Goal: Leave review/rating: Leave review/rating

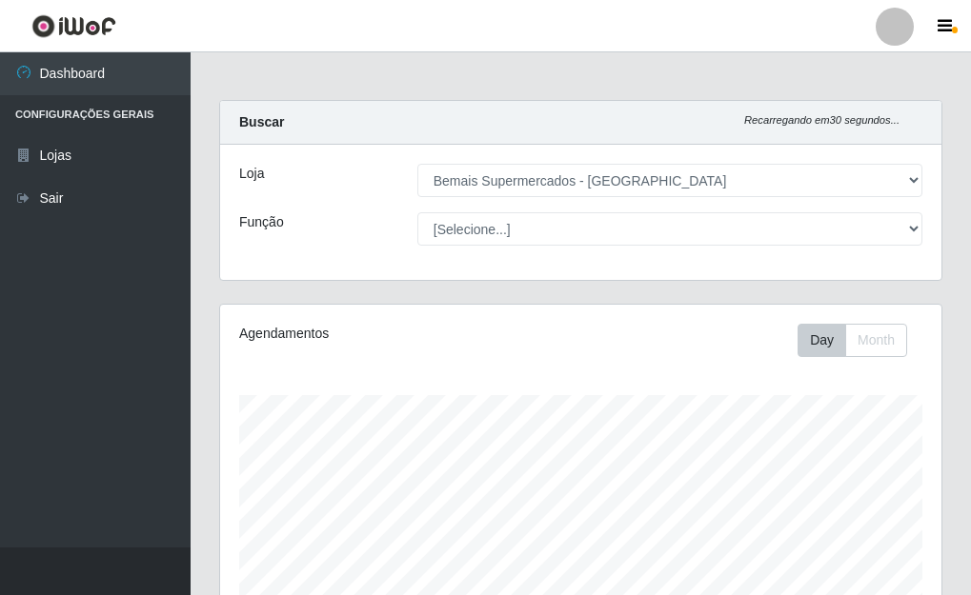
select select "249"
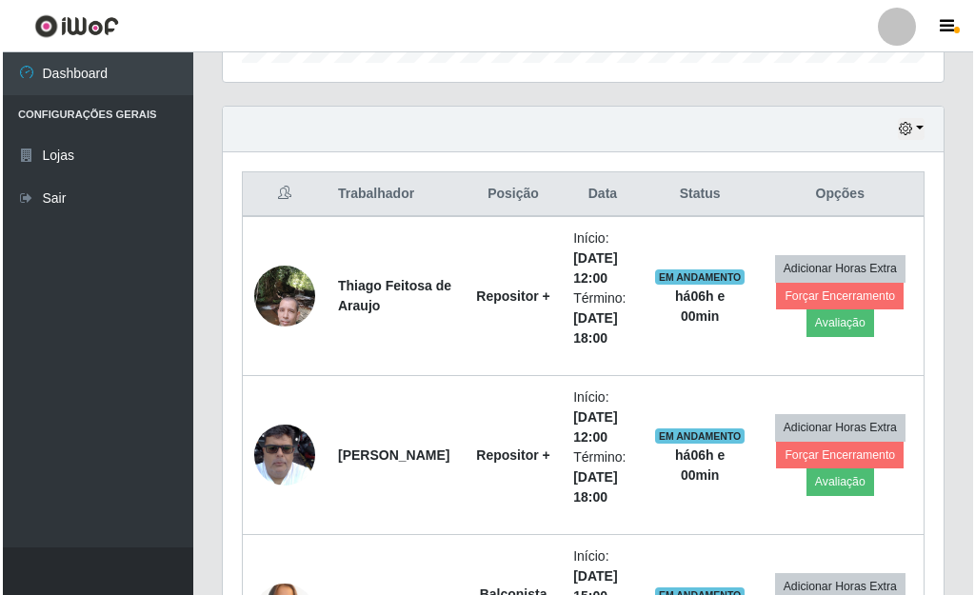
scroll to position [395, 721]
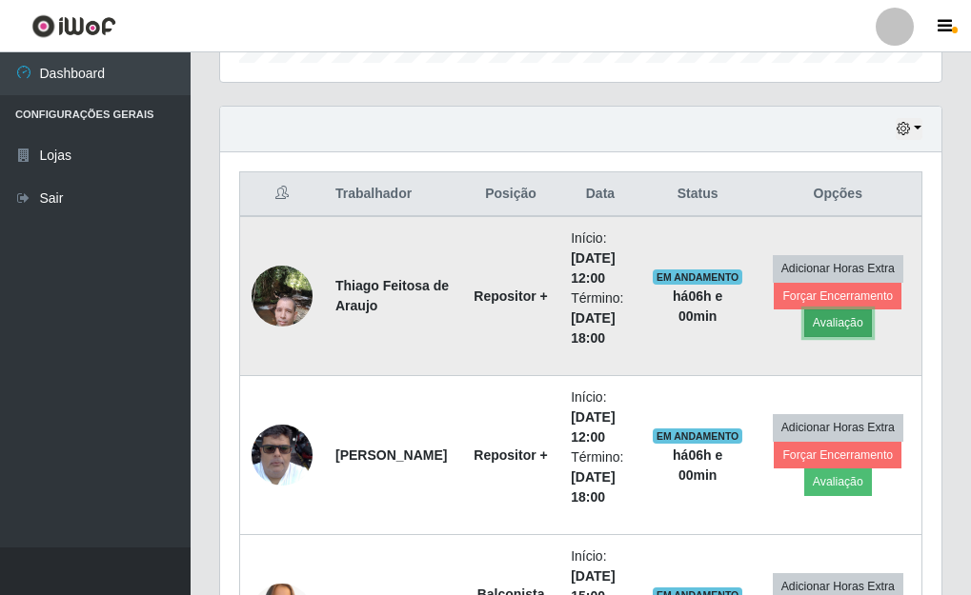
click at [844, 327] on button "Avaliação" at bounding box center [838, 323] width 68 height 27
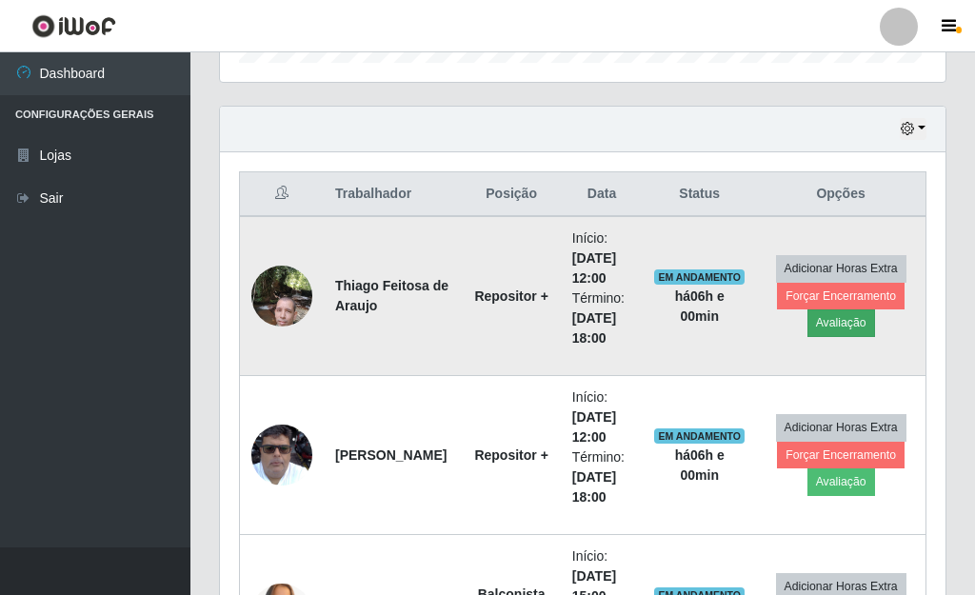
scroll to position [395, 710]
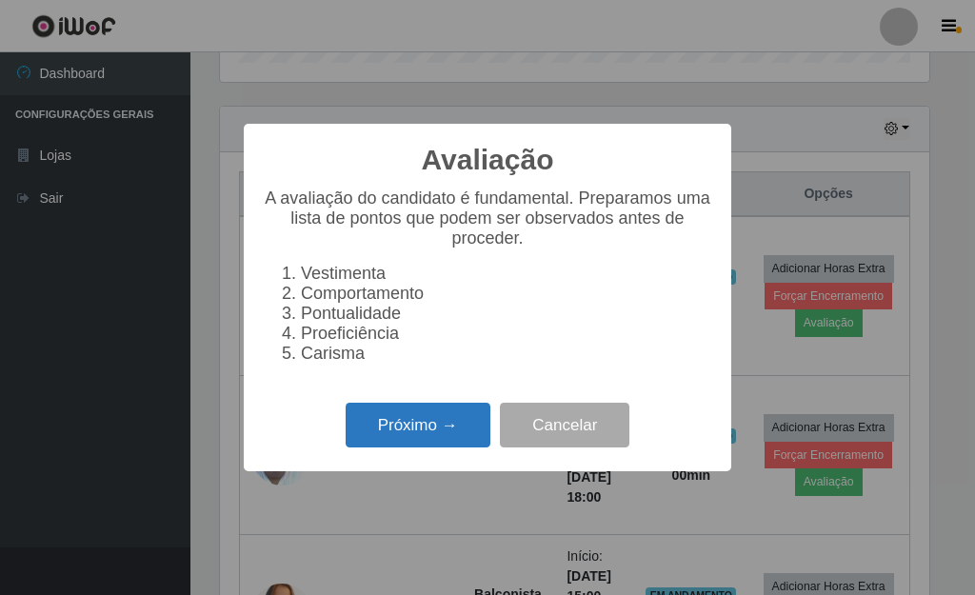
click at [373, 435] on button "Próximo →" at bounding box center [418, 425] width 145 height 45
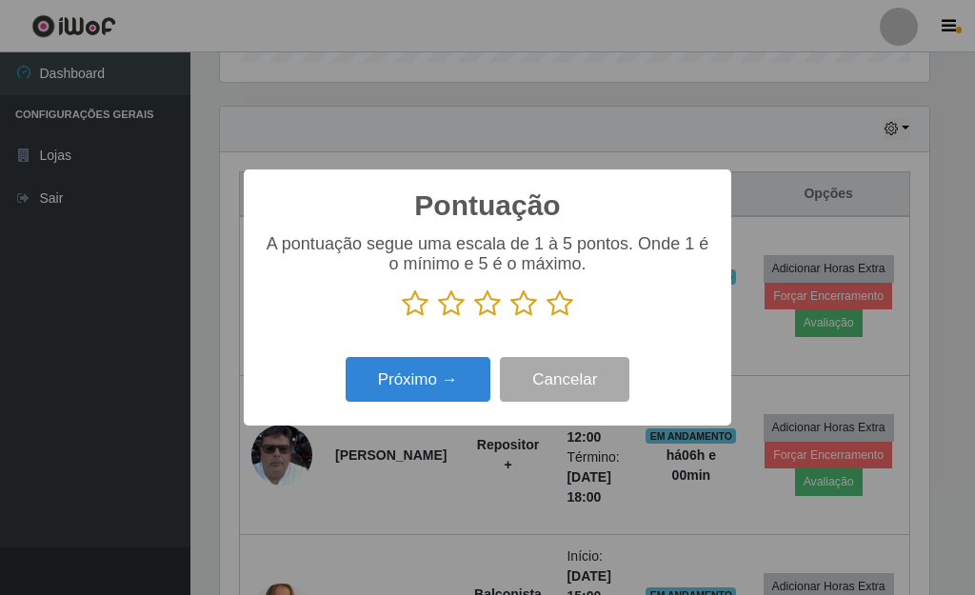
click at [558, 303] on icon at bounding box center [560, 304] width 27 height 29
click at [547, 318] on input "radio" at bounding box center [547, 318] width 0 height 0
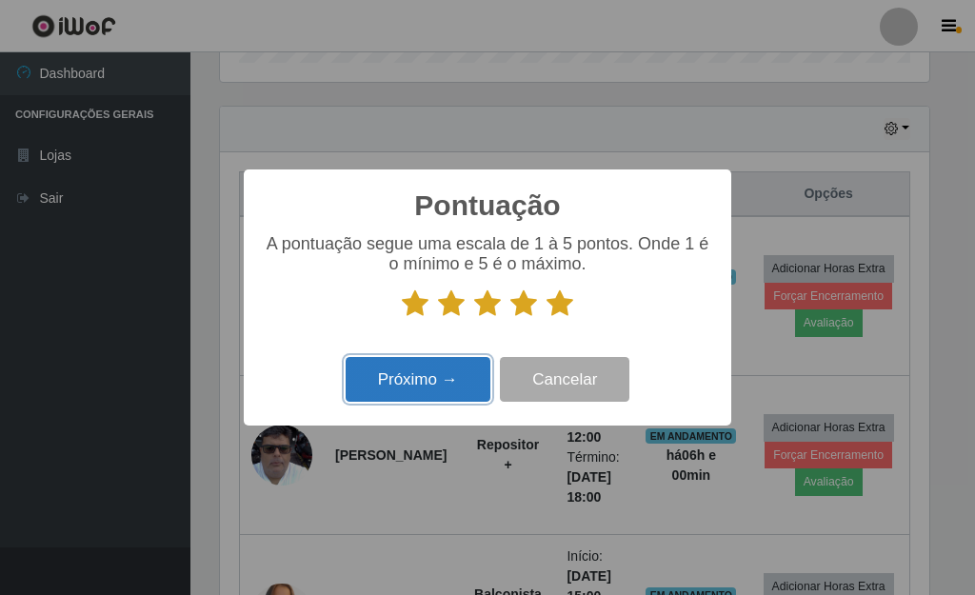
click at [455, 377] on button "Próximo →" at bounding box center [418, 379] width 145 height 45
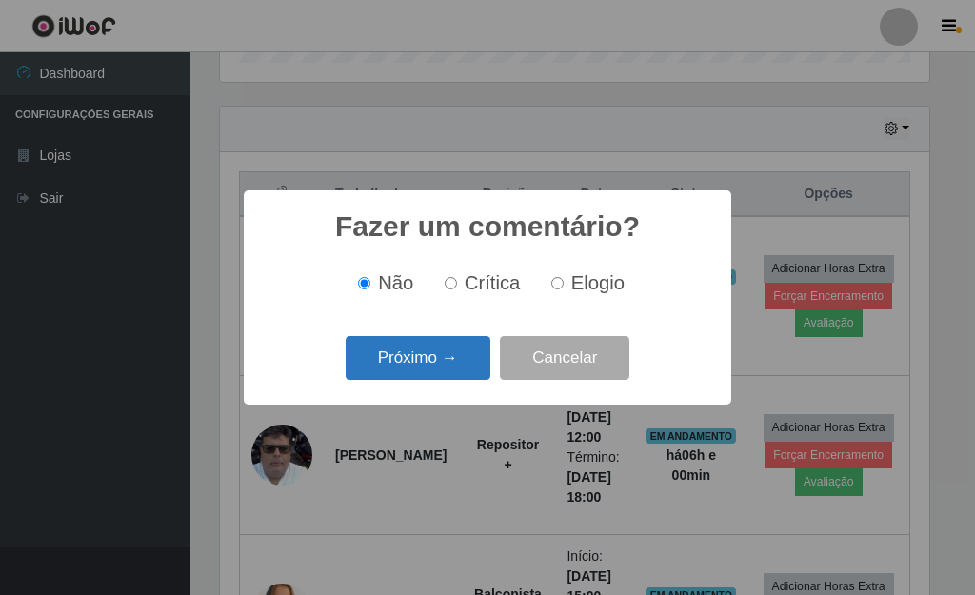
click at [448, 369] on button "Próximo →" at bounding box center [418, 358] width 145 height 45
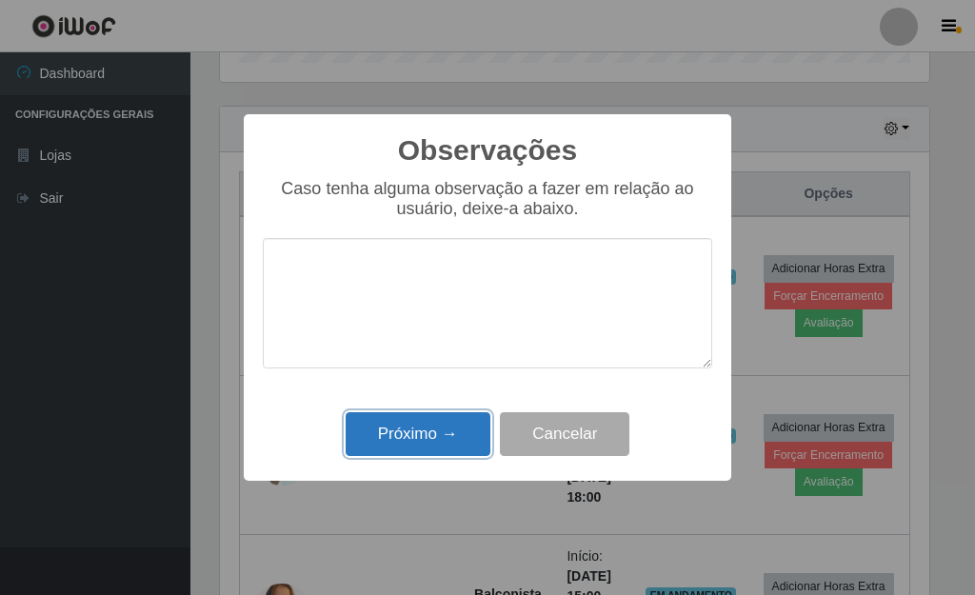
click at [461, 444] on button "Próximo →" at bounding box center [418, 434] width 145 height 45
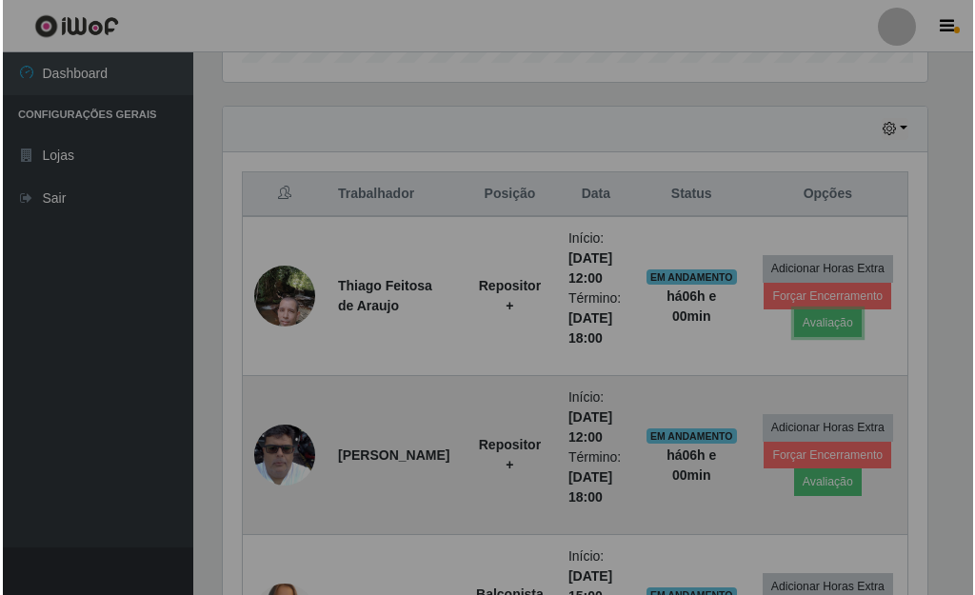
scroll to position [395, 721]
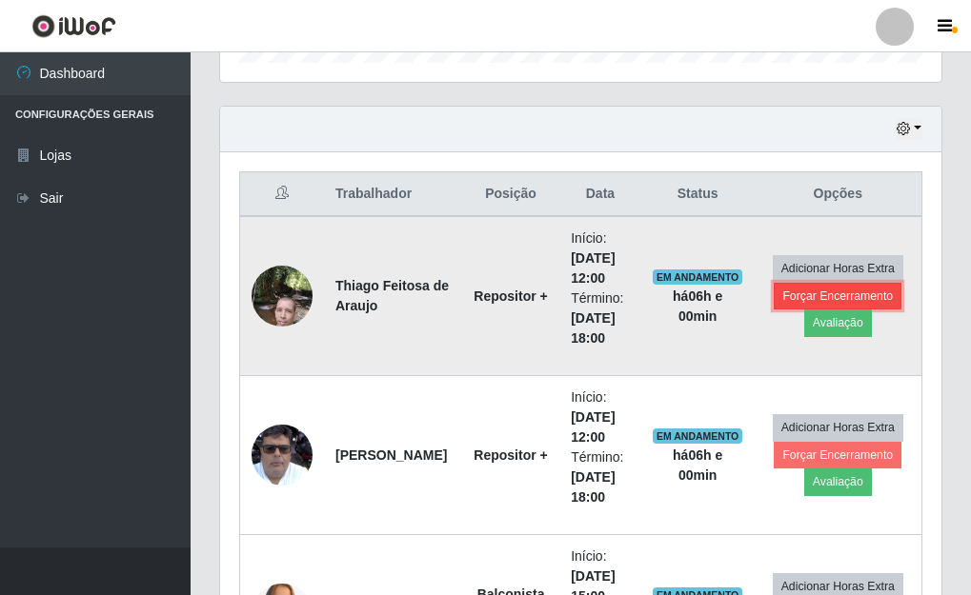
click at [866, 293] on button "Forçar Encerramento" at bounding box center [838, 296] width 128 height 27
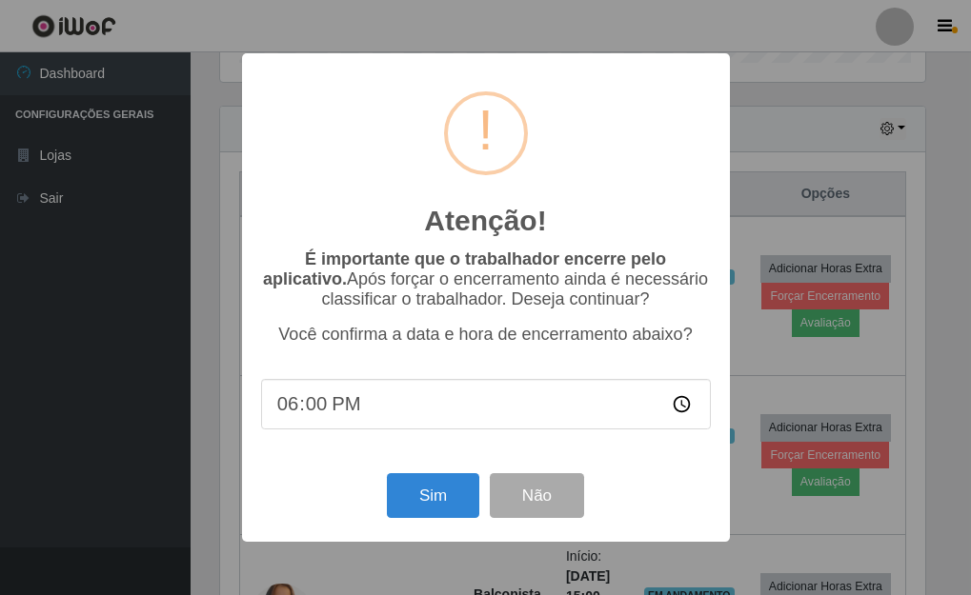
scroll to position [395, 710]
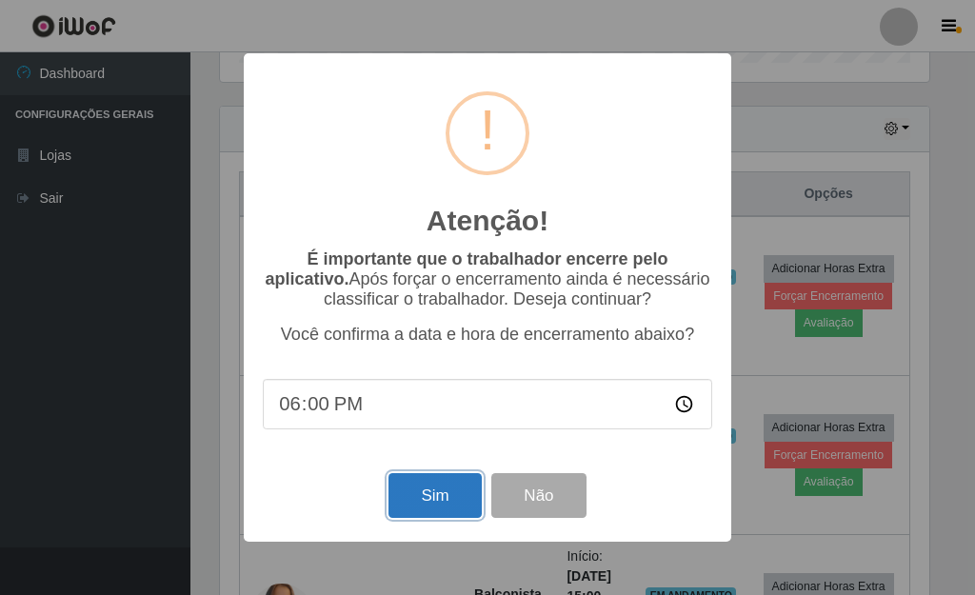
click at [443, 481] on button "Sim" at bounding box center [435, 495] width 92 height 45
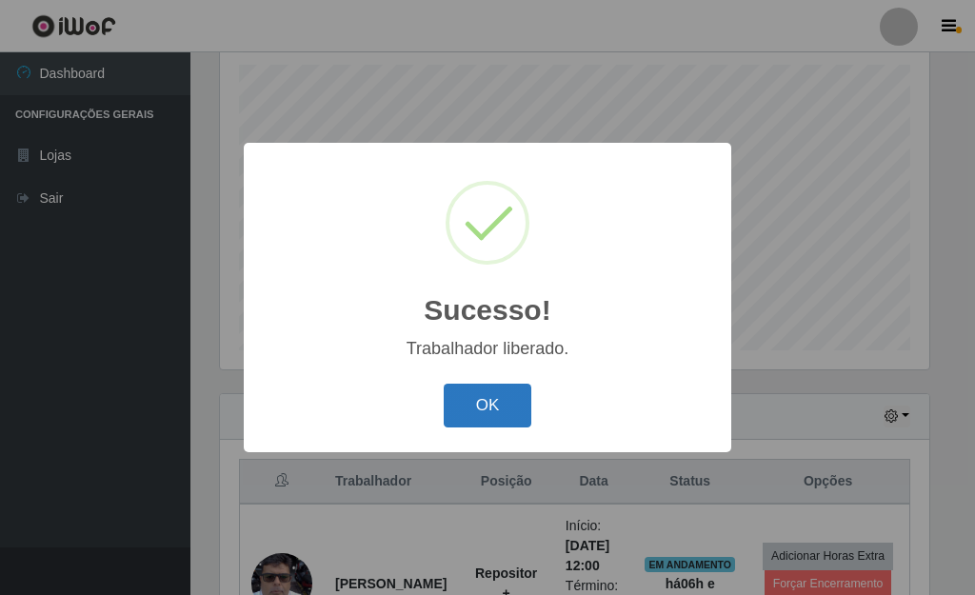
click at [497, 397] on button "OK" at bounding box center [488, 406] width 89 height 45
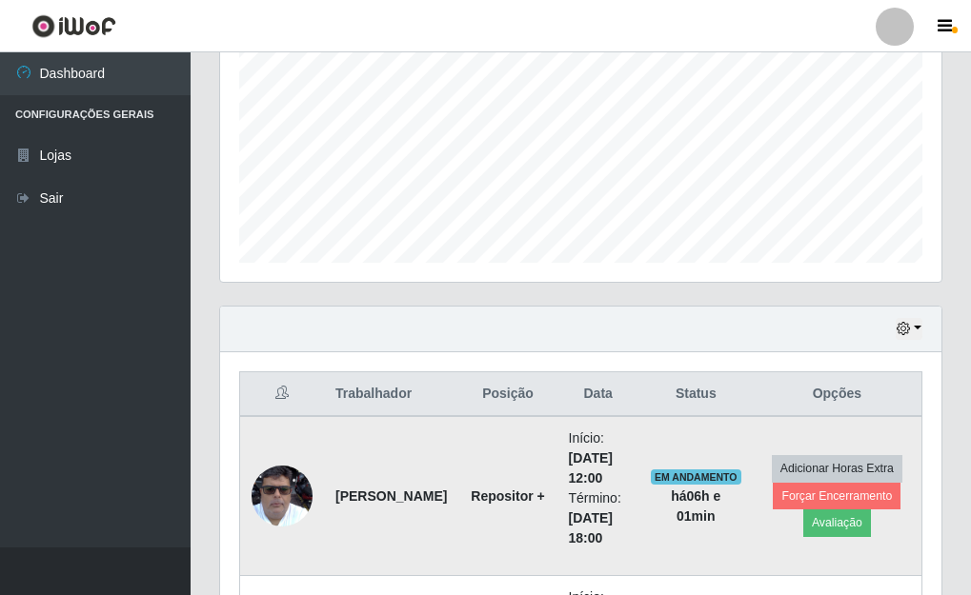
scroll to position [521, 0]
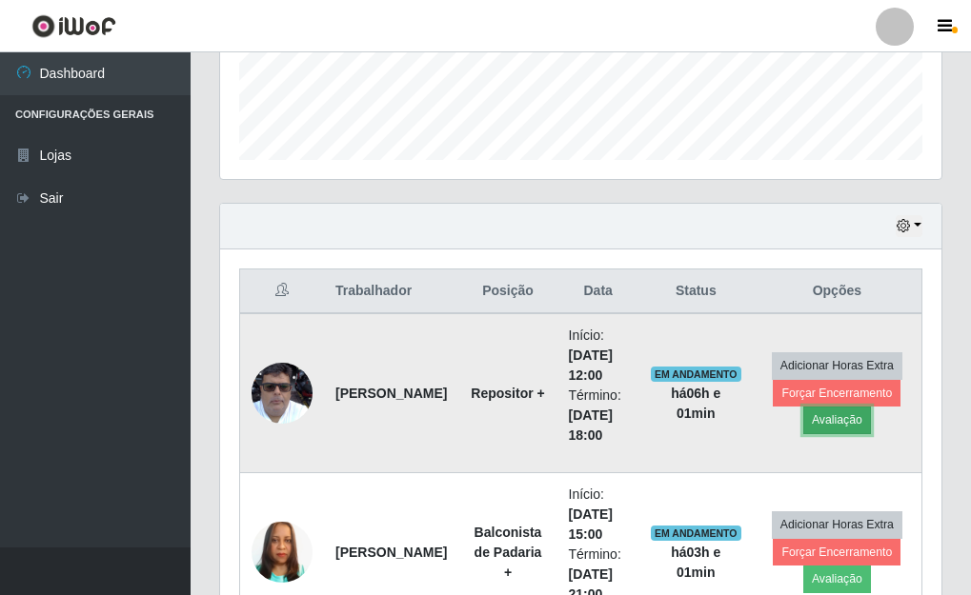
click at [854, 418] on button "Avaliação" at bounding box center [837, 420] width 68 height 27
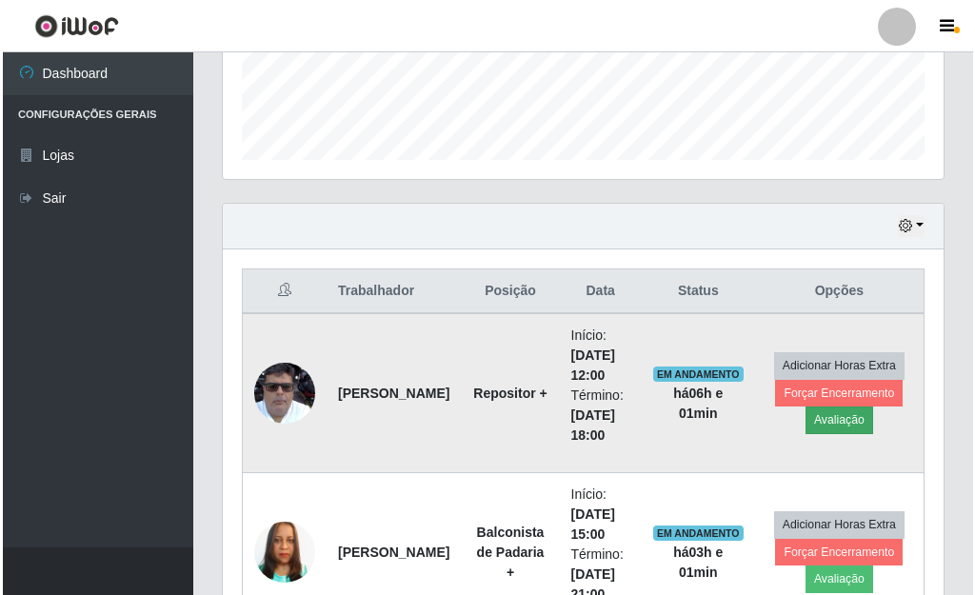
scroll to position [395, 710]
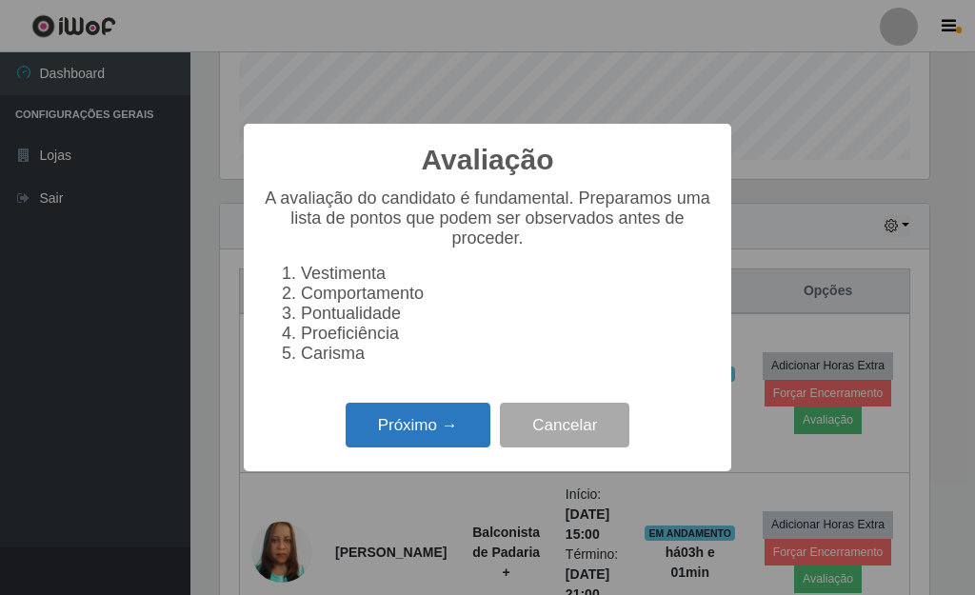
click at [428, 434] on button "Próximo →" at bounding box center [418, 425] width 145 height 45
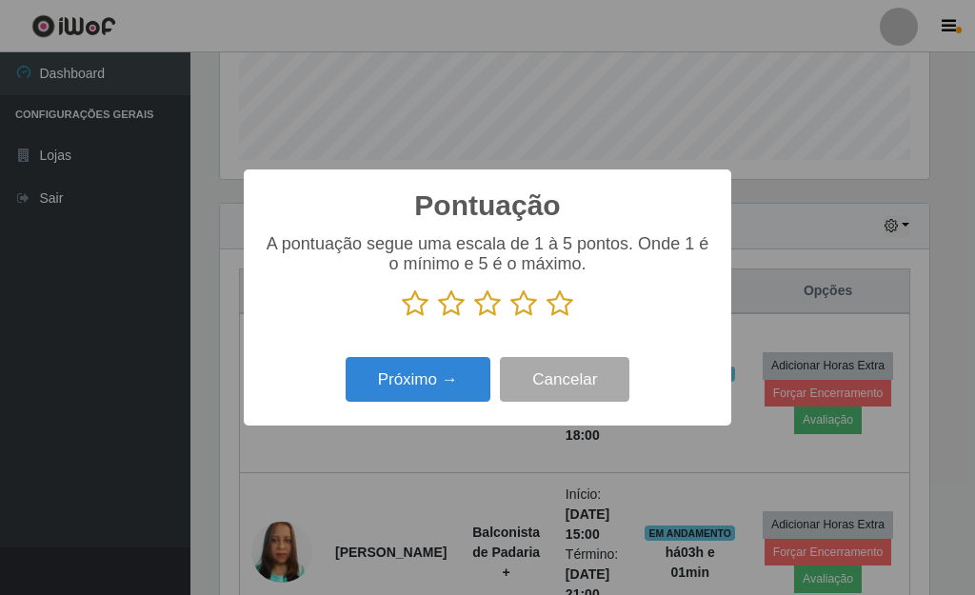
click at [564, 307] on icon at bounding box center [560, 304] width 27 height 29
click at [547, 318] on input "radio" at bounding box center [547, 318] width 0 height 0
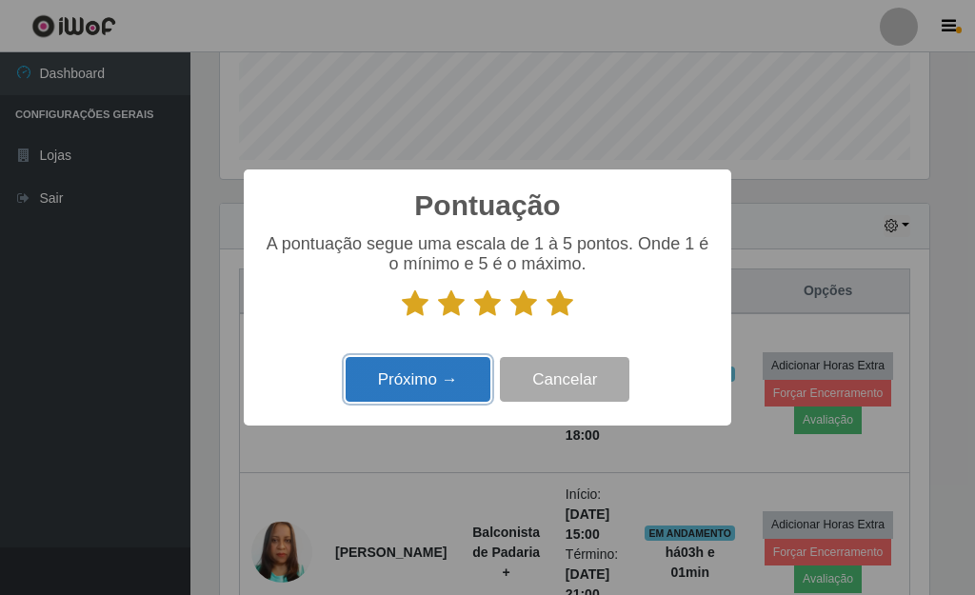
click at [414, 374] on button "Próximo →" at bounding box center [418, 379] width 145 height 45
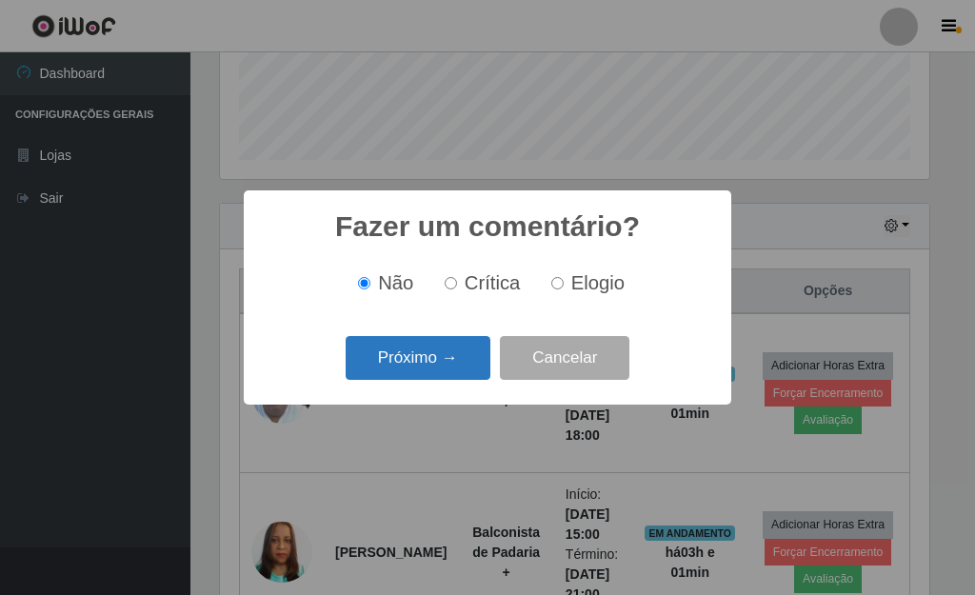
click at [421, 372] on button "Próximo →" at bounding box center [418, 358] width 145 height 45
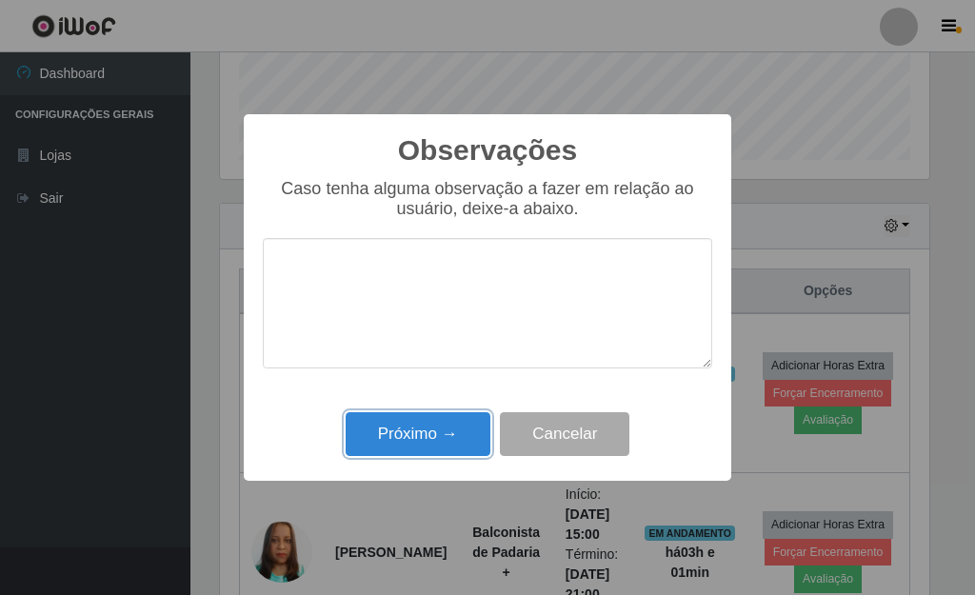
drag, startPoint x: 430, startPoint y: 415, endPoint x: 451, endPoint y: 426, distance: 23.4
click at [432, 417] on button "Próximo →" at bounding box center [418, 434] width 145 height 45
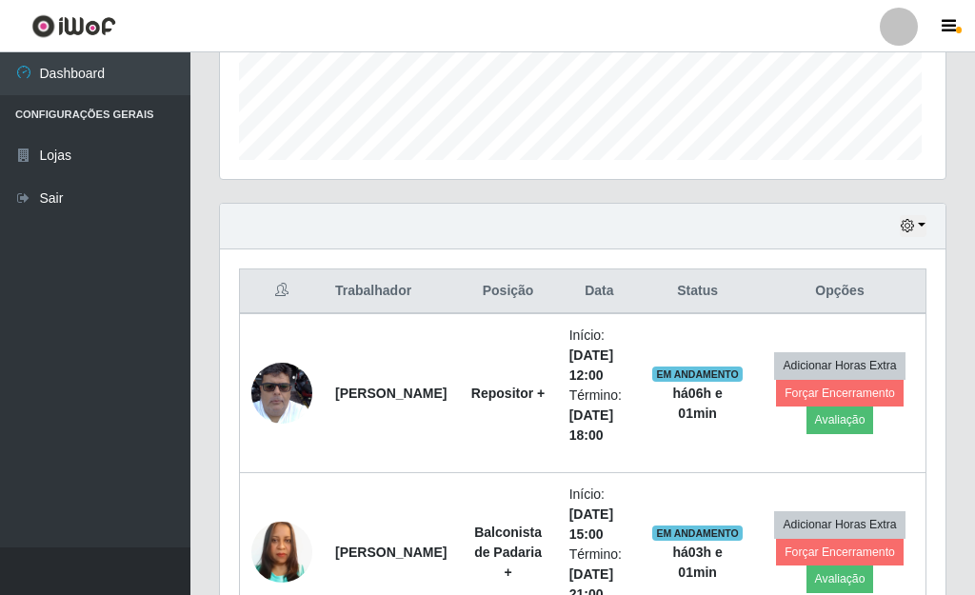
scroll to position [395, 721]
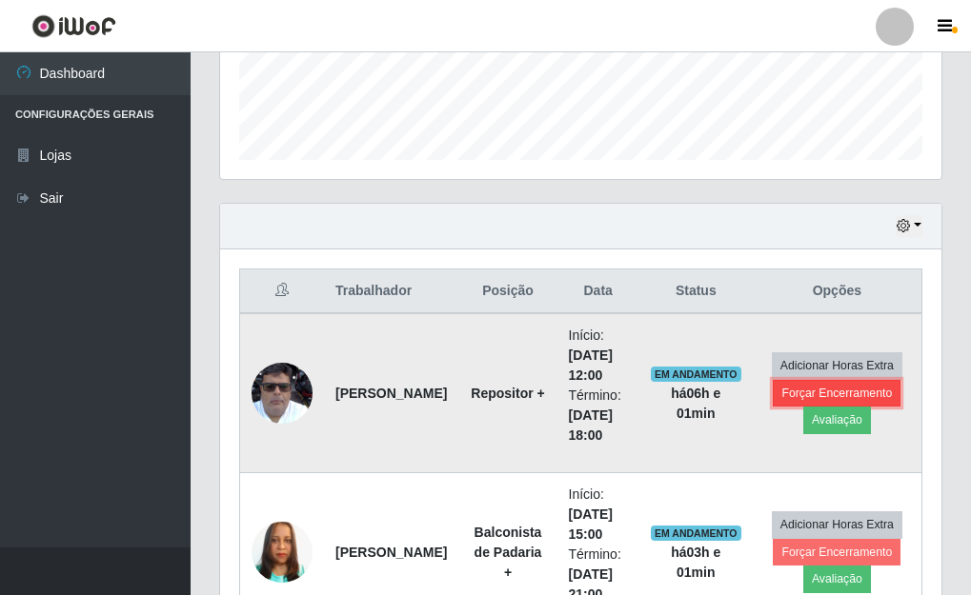
click at [795, 395] on button "Forçar Encerramento" at bounding box center [837, 393] width 128 height 27
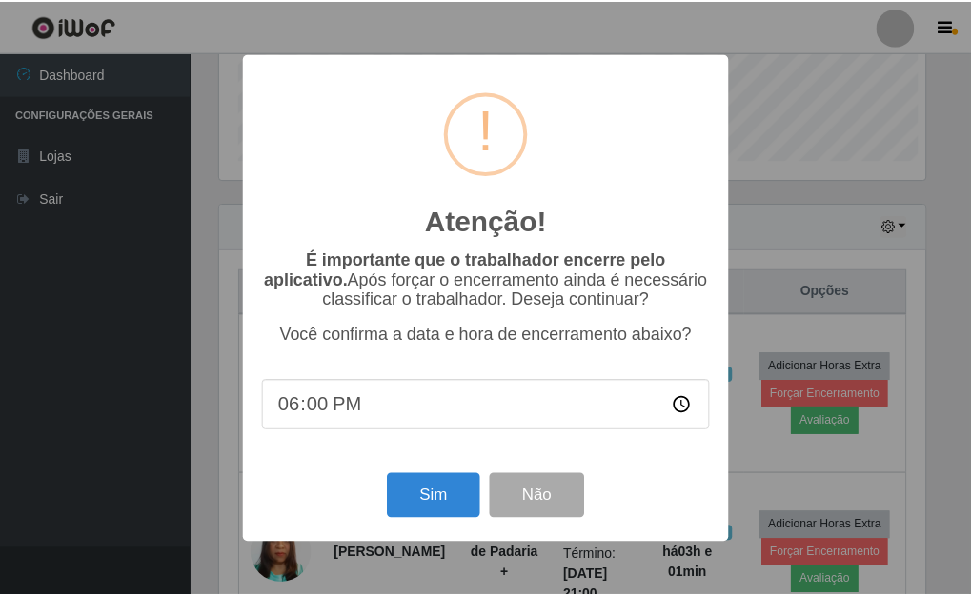
scroll to position [395, 710]
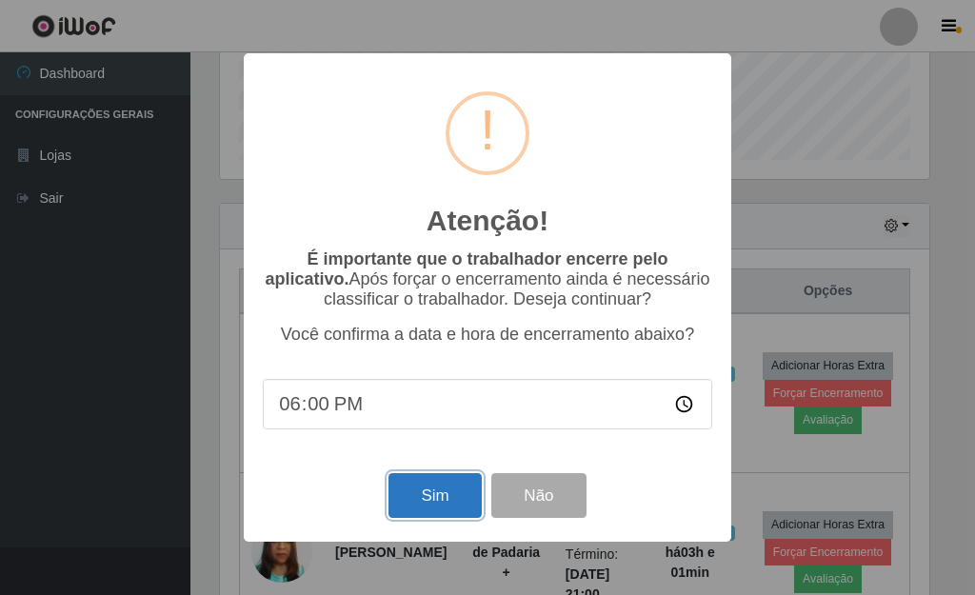
click at [432, 510] on button "Sim" at bounding box center [435, 495] width 92 height 45
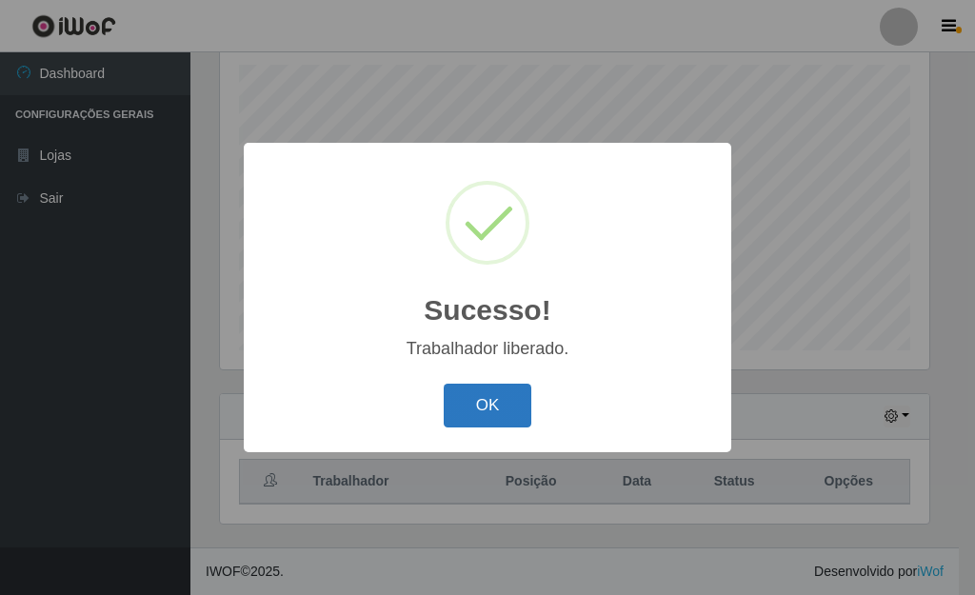
click at [497, 418] on button "OK" at bounding box center [488, 406] width 89 height 45
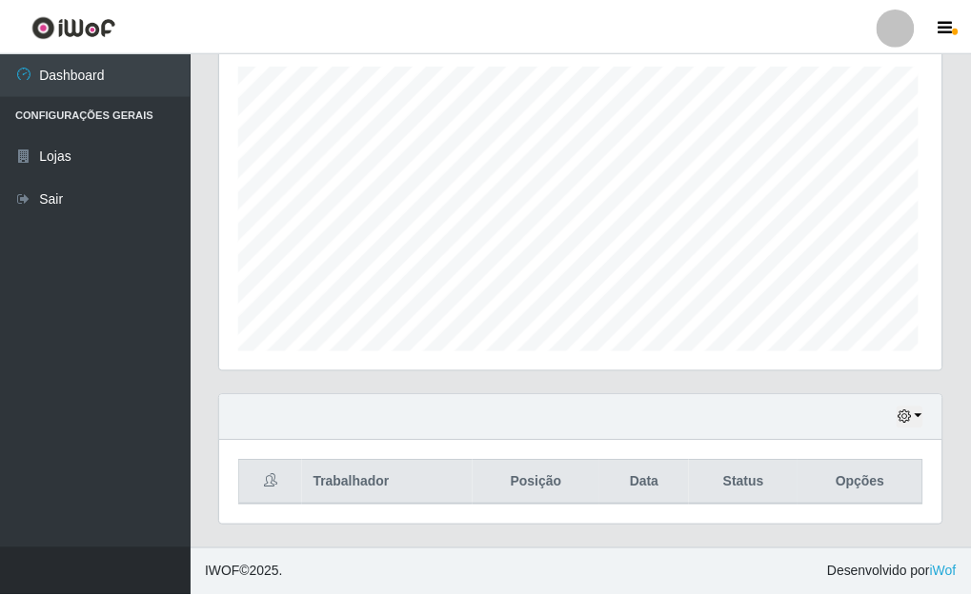
scroll to position [0, 0]
